Goal: Information Seeking & Learning: Learn about a topic

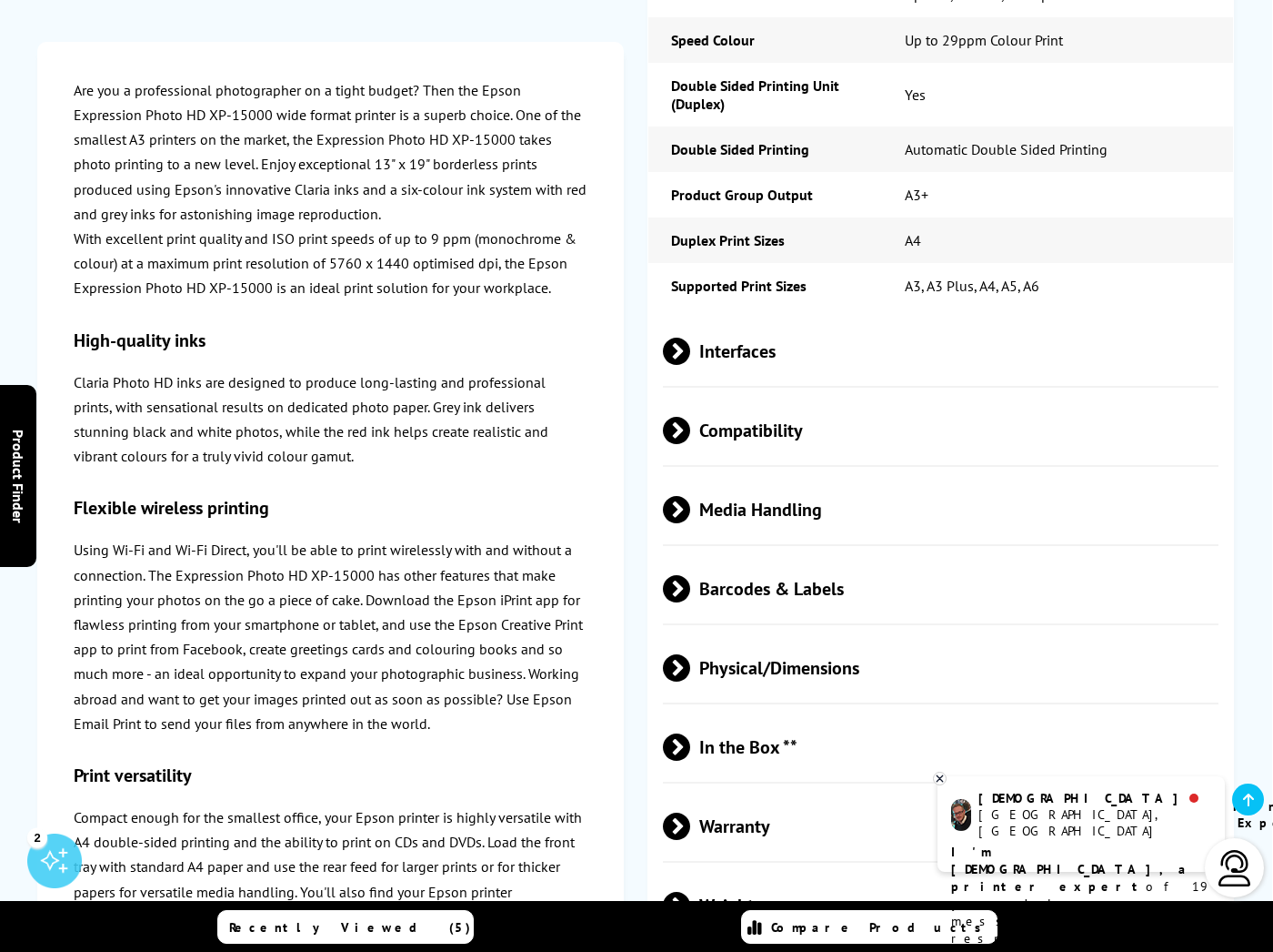
scroll to position [2421, 0]
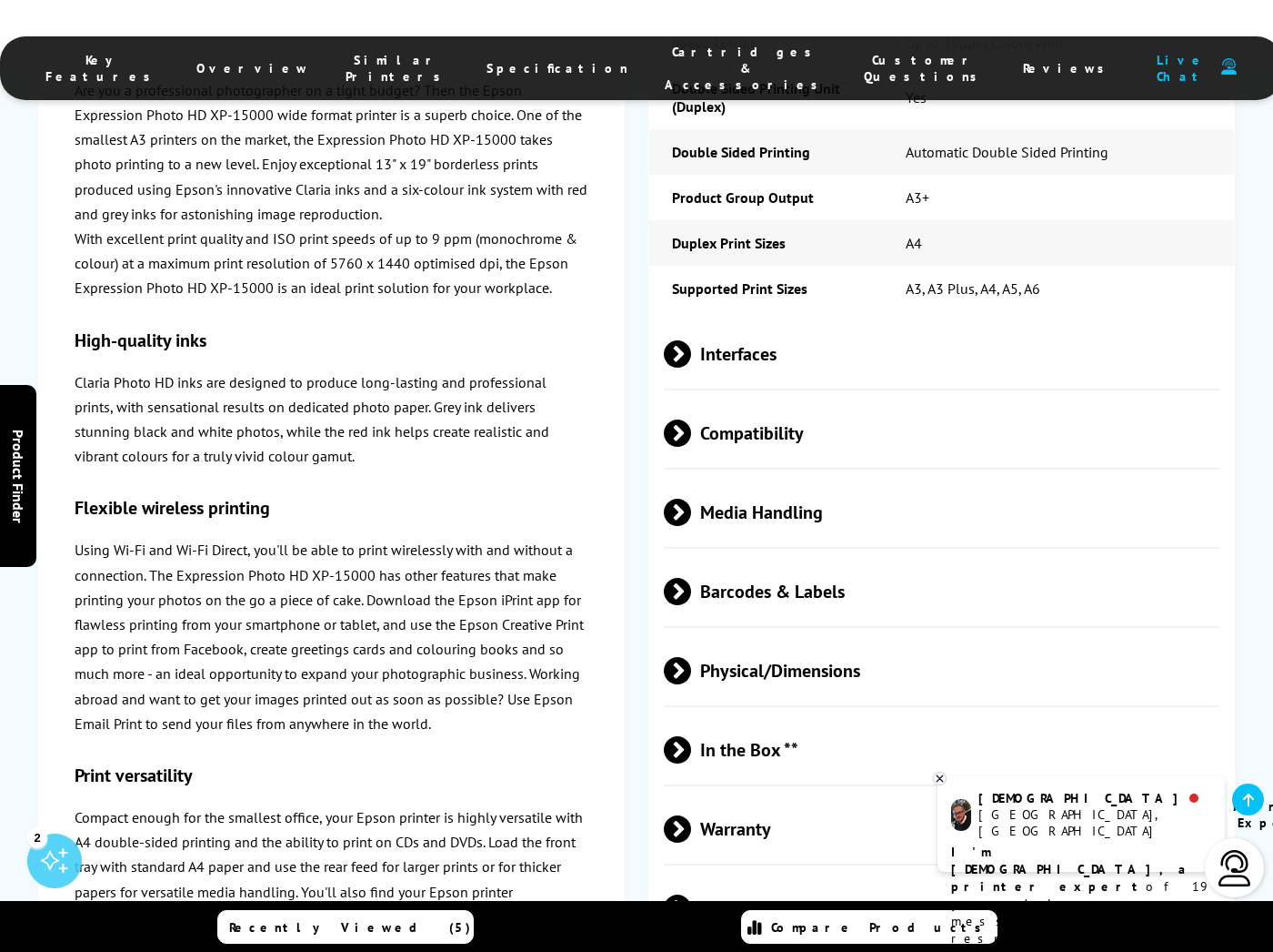
click at [728, 329] on span "Interfaces" at bounding box center [941, 354] width 556 height 69
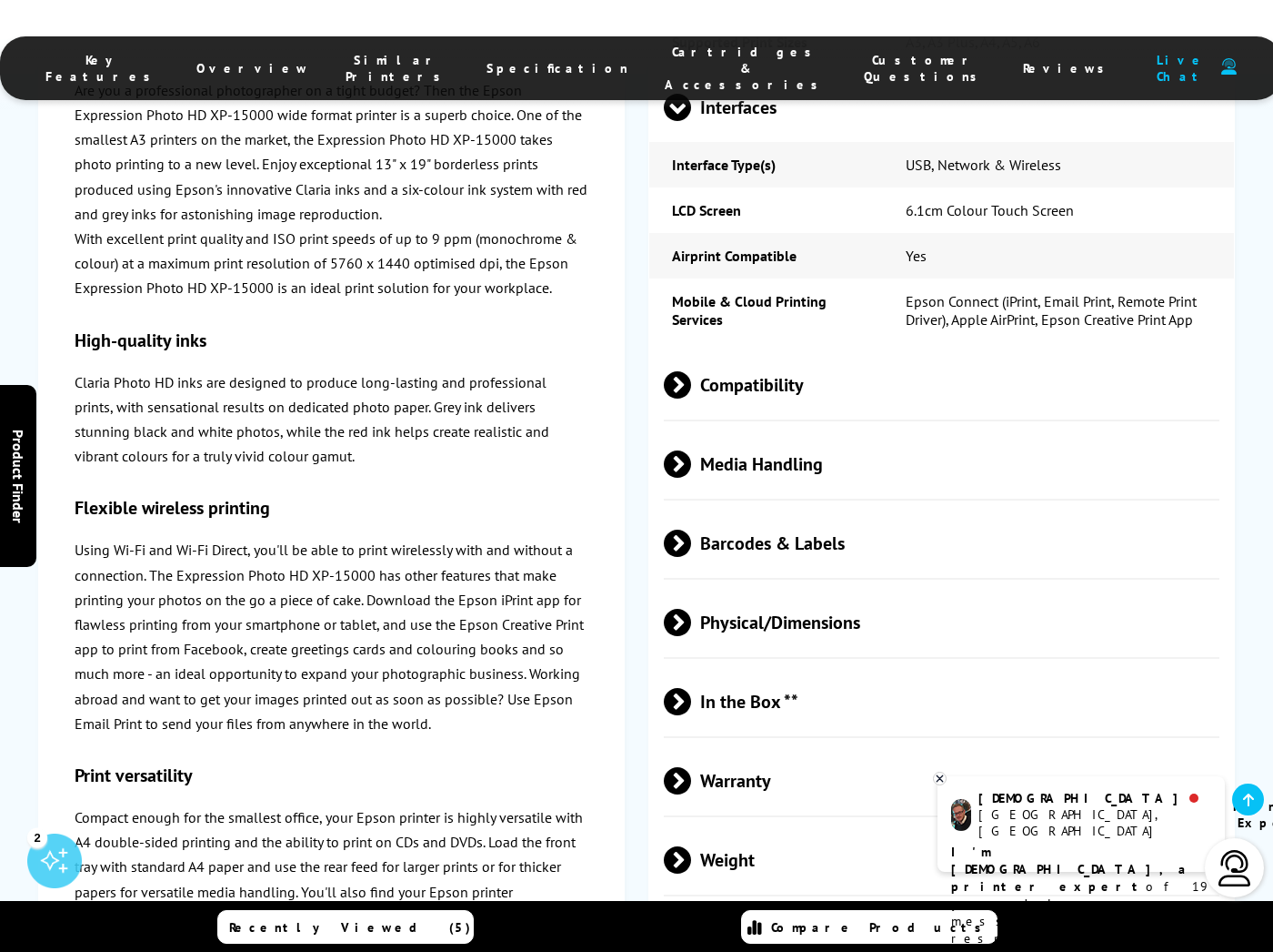
scroll to position [2670, 0]
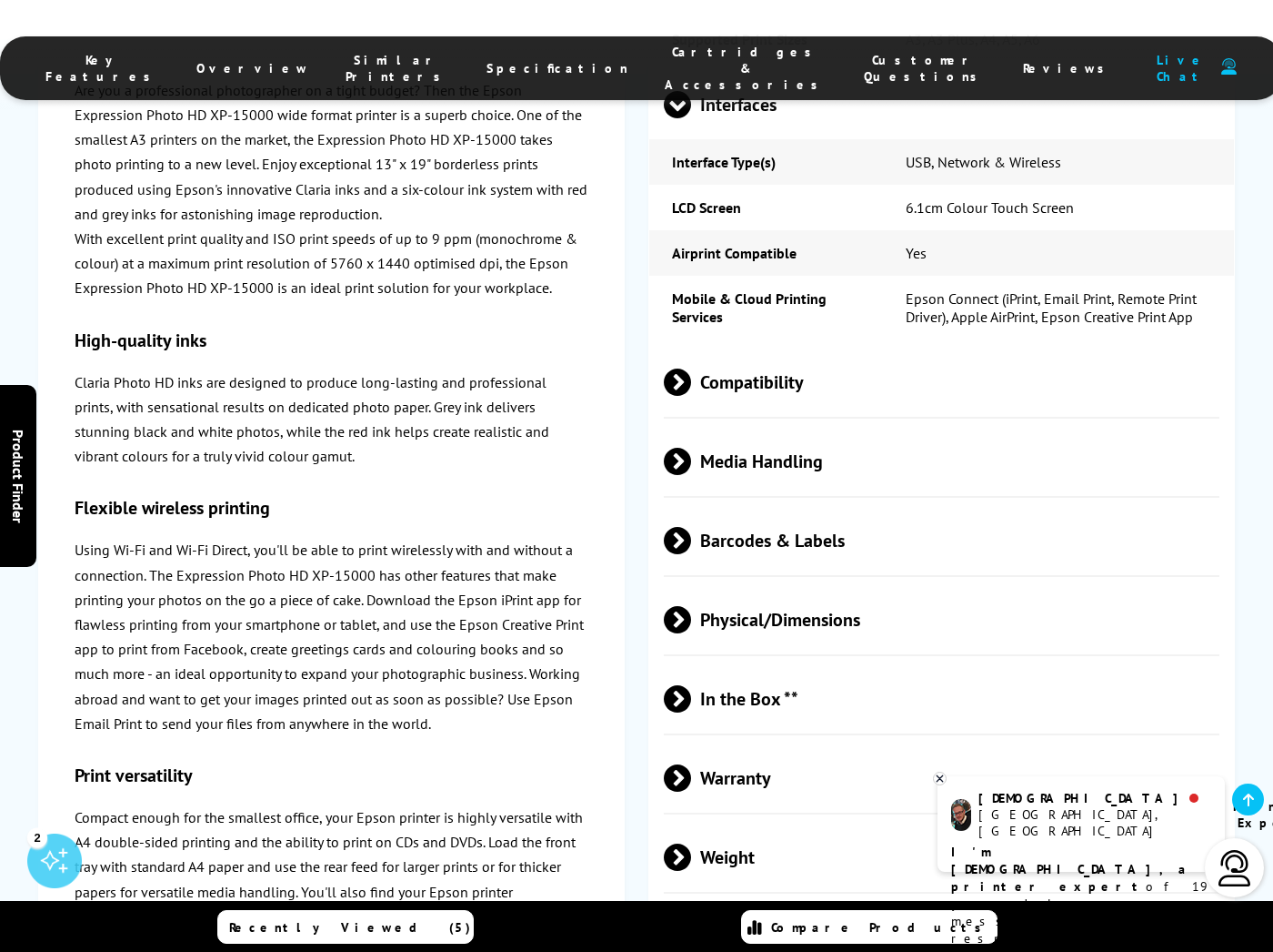
click at [730, 349] on span "Compatibility" at bounding box center [941, 383] width 556 height 69
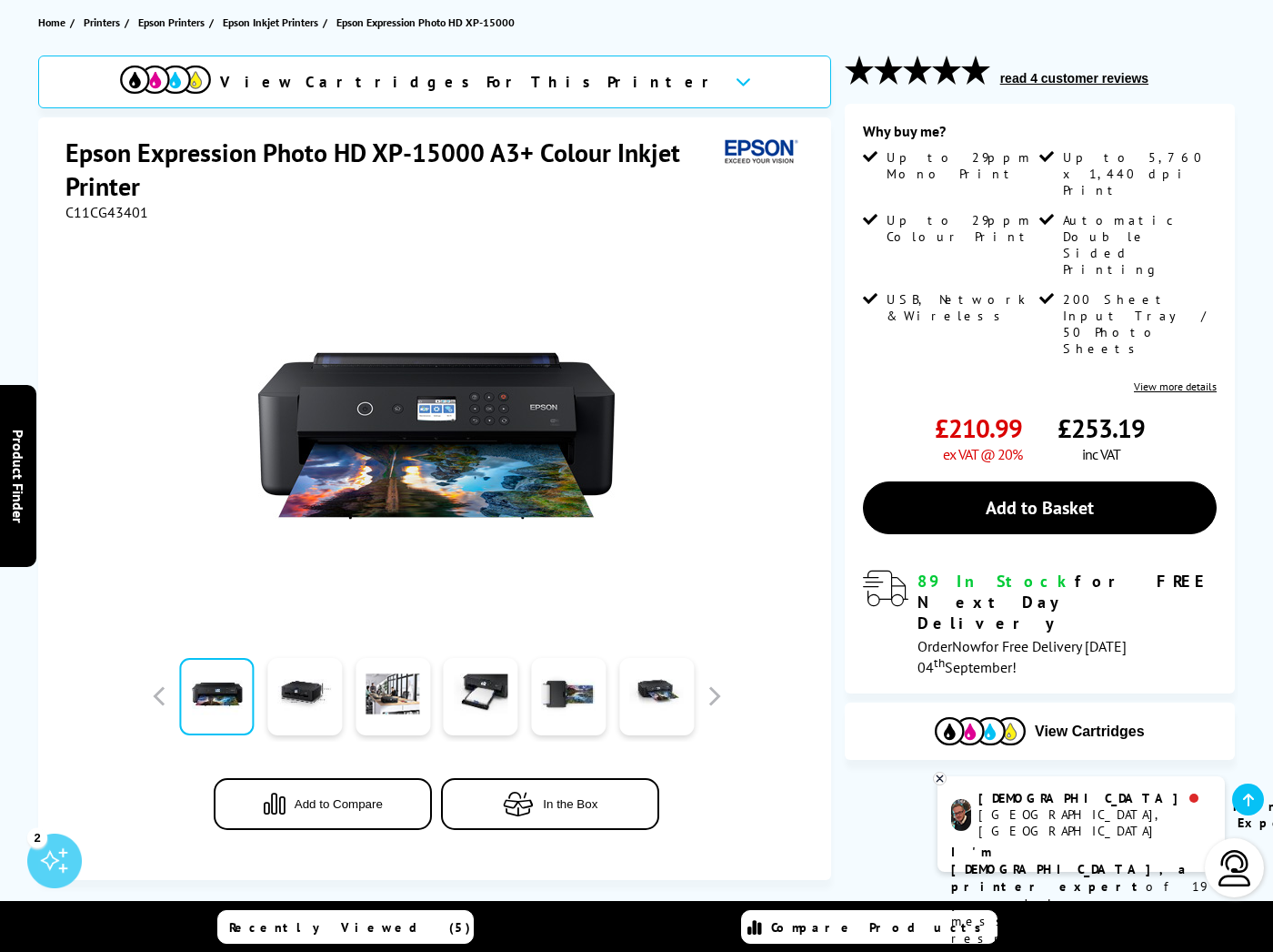
scroll to position [203, 0]
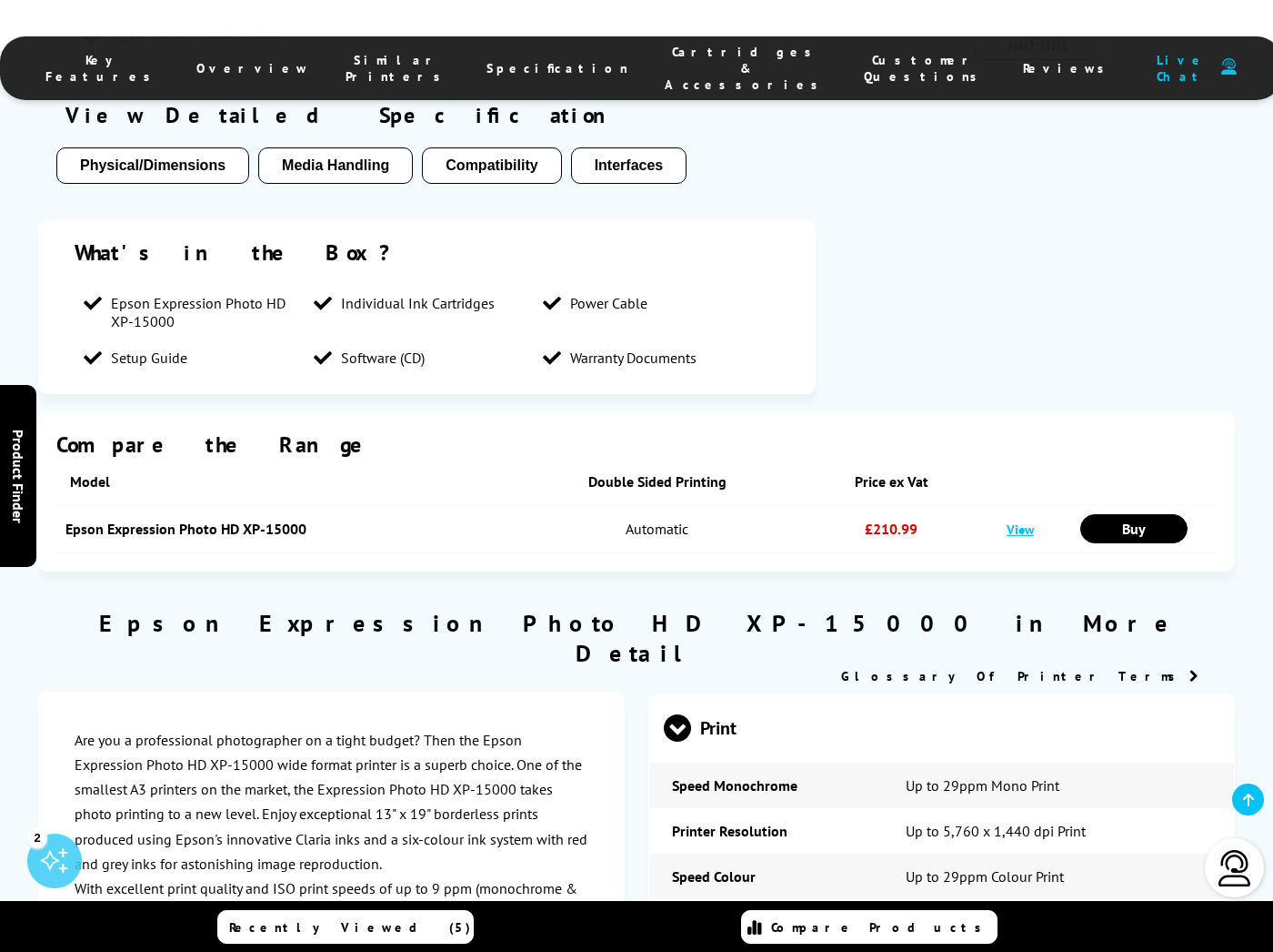
scroll to position [2483, 0]
